Goal: Navigation & Orientation: Find specific page/section

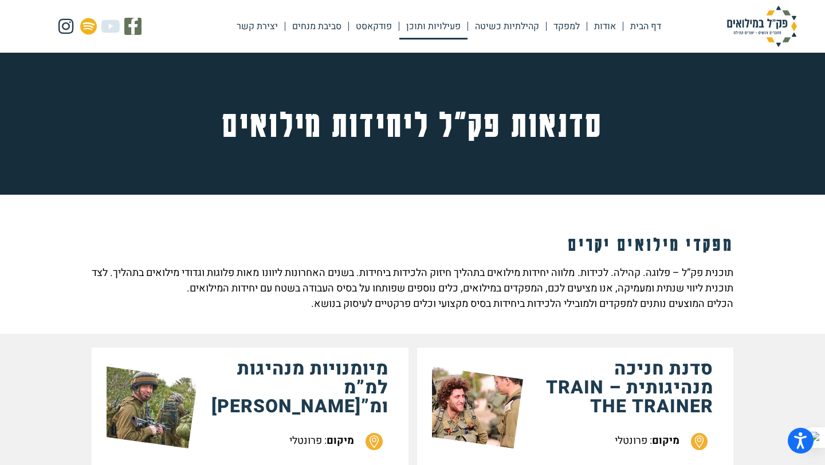
click at [427, 36] on link "פעילויות ותוכן" at bounding box center [433, 26] width 68 height 26
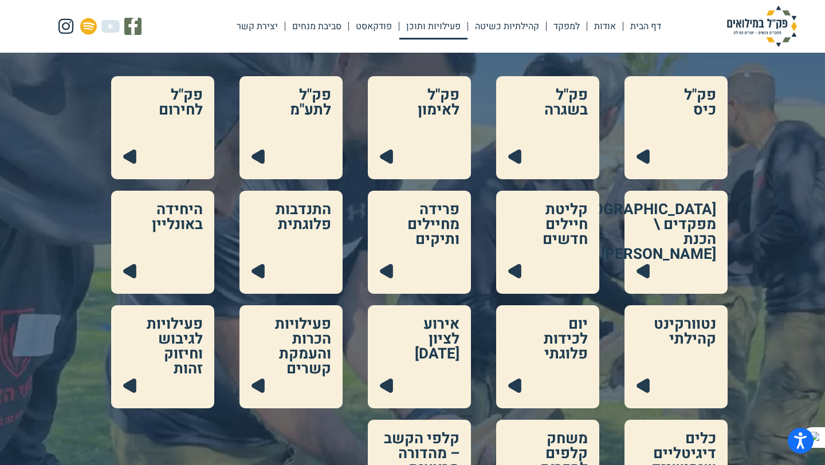
scroll to position [140, 0]
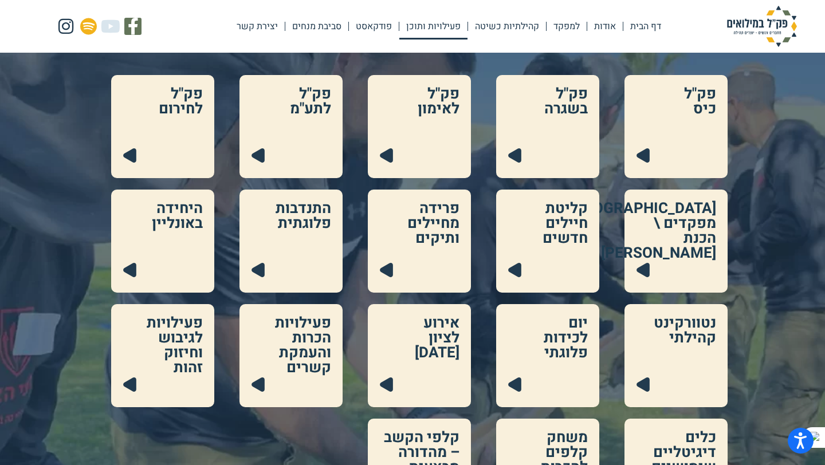
click at [150, 151] on link at bounding box center [162, 126] width 103 height 103
click at [296, 150] on link at bounding box center [290, 126] width 103 height 103
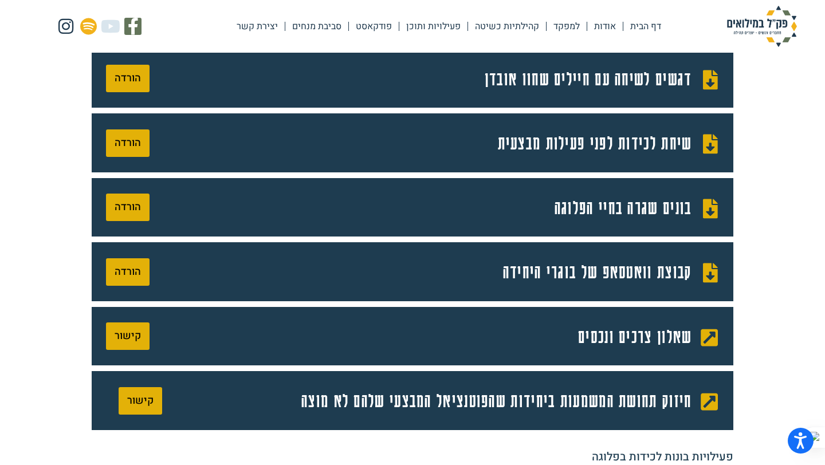
scroll to position [449, 0]
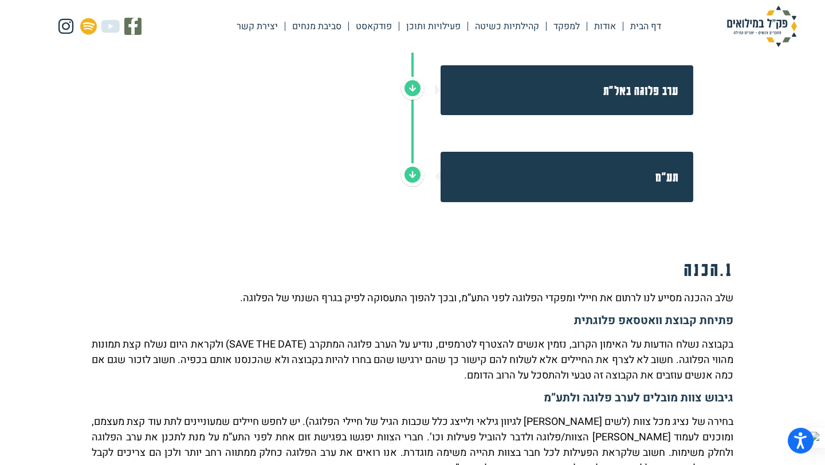
scroll to position [503, 0]
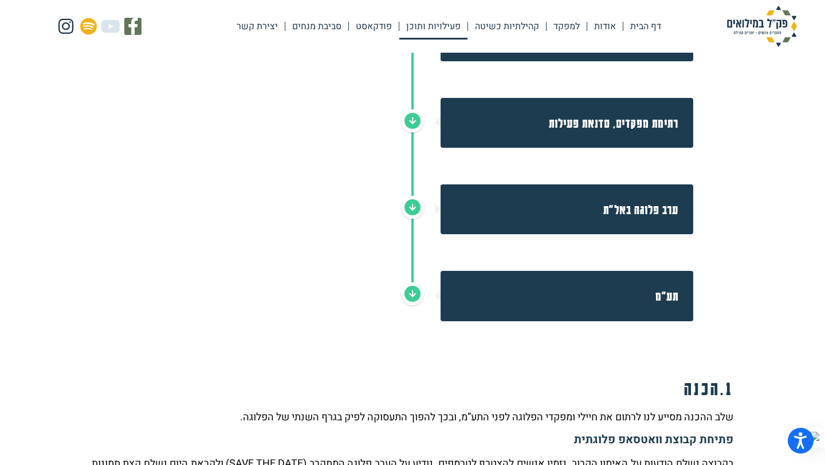
click at [431, 26] on link "פעילויות ותוכן" at bounding box center [433, 26] width 68 height 26
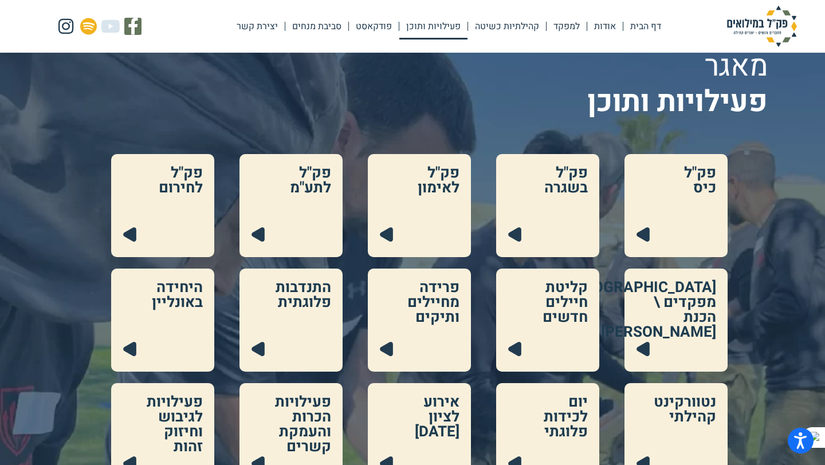
scroll to position [84, 0]
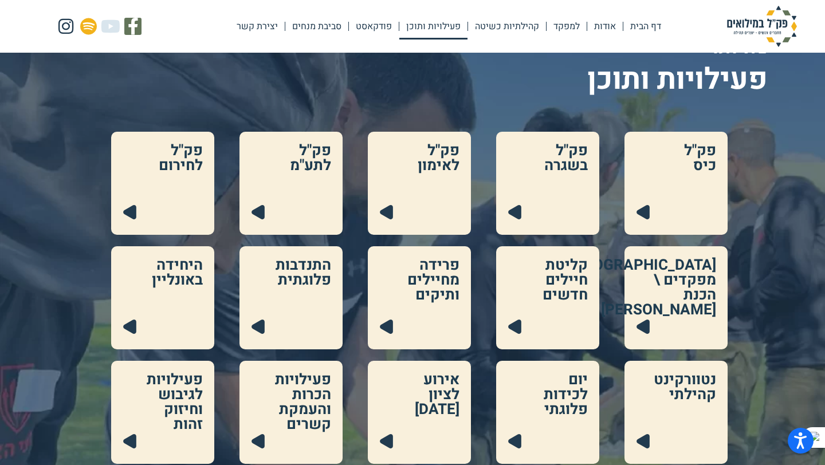
click at [400, 396] on link at bounding box center [419, 412] width 103 height 103
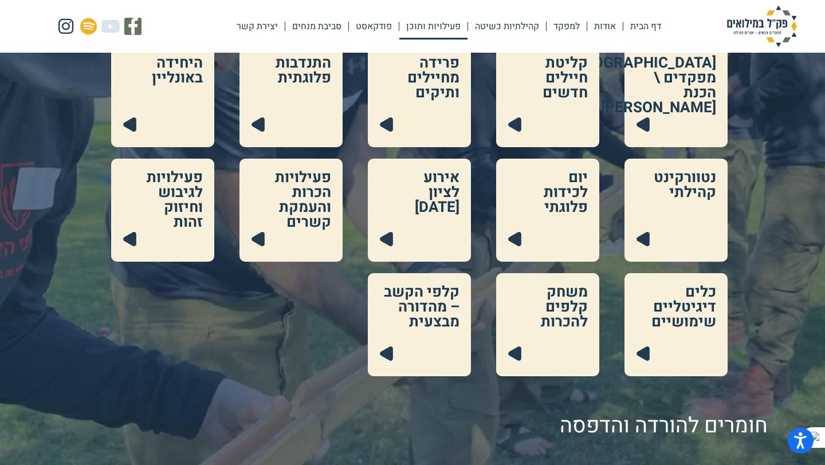
scroll to position [287, 0]
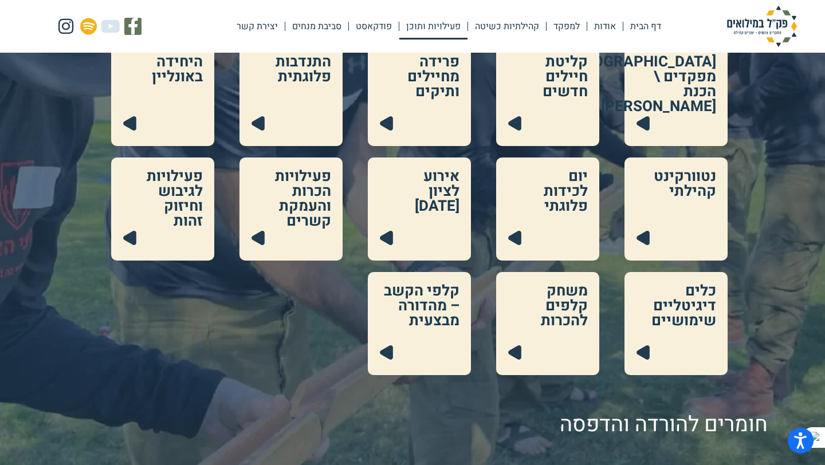
click at [129, 236] on link at bounding box center [162, 209] width 103 height 103
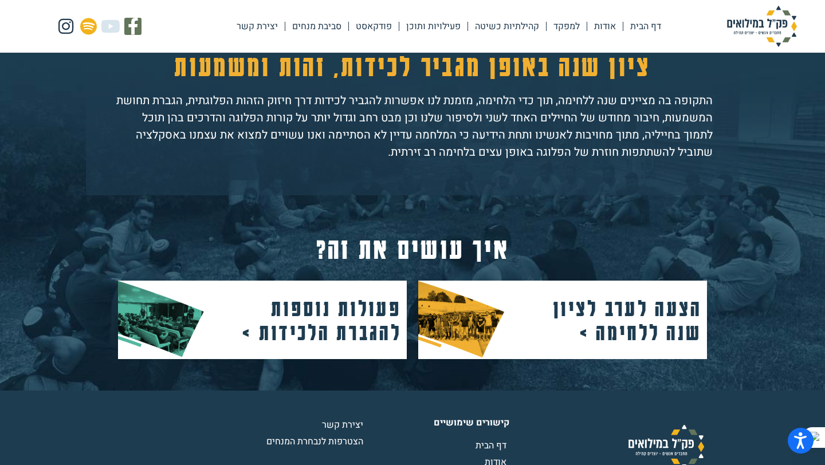
scroll to position [538, 0]
